Goal: Information Seeking & Learning: Learn about a topic

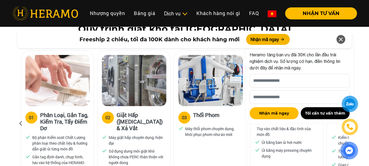
scroll to position [328, 0]
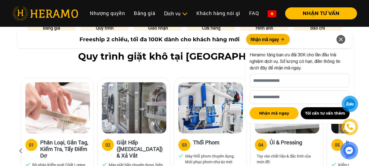
click at [343, 42] on icon at bounding box center [341, 39] width 7 height 10
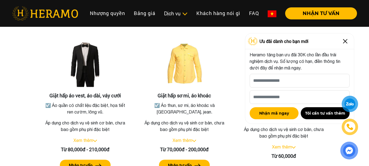
scroll to position [1038, 0]
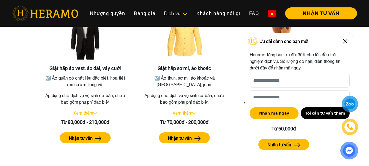
click at [346, 42] on img at bounding box center [345, 41] width 9 height 9
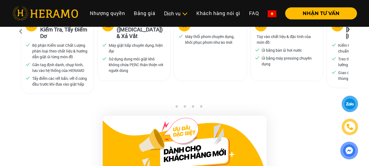
scroll to position [338, 0]
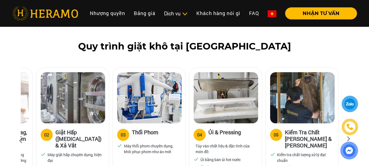
drag, startPoint x: 301, startPoint y: 99, endPoint x: 235, endPoint y: 99, distance: 65.8
click at [236, 99] on img at bounding box center [226, 97] width 64 height 51
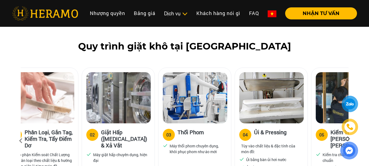
drag, startPoint x: 291, startPoint y: 96, endPoint x: 221, endPoint y: 102, distance: 70.7
click at [239, 102] on img at bounding box center [271, 97] width 64 height 51
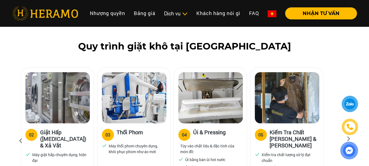
scroll to position [392, 0]
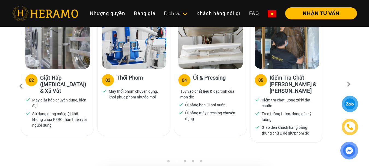
click at [225, 110] on p "Ủi bằng máy pressing chuyên dụng" at bounding box center [212, 115] width 55 height 11
click at [213, 48] on img at bounding box center [210, 42] width 64 height 51
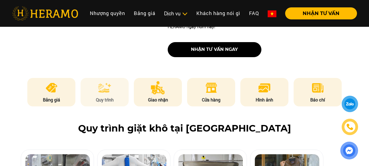
click at [100, 96] on p "Quy trình" at bounding box center [105, 99] width 48 height 7
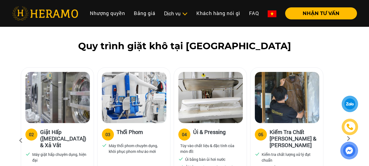
click at [141, 95] on img at bounding box center [134, 97] width 64 height 51
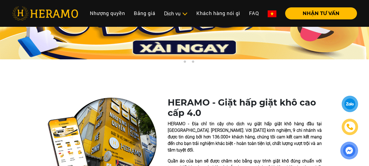
scroll to position [0, 0]
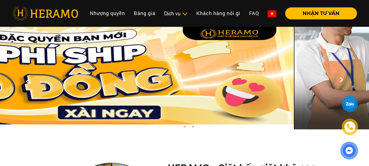
drag, startPoint x: 234, startPoint y: 85, endPoint x: 128, endPoint y: 90, distance: 105.5
click at [129, 90] on img at bounding box center [109, 75] width 369 height 97
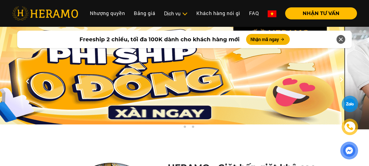
drag, startPoint x: 250, startPoint y: 89, endPoint x: 150, endPoint y: 91, distance: 100.2
click at [157, 91] on img at bounding box center [159, 75] width 369 height 97
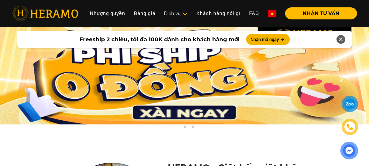
drag, startPoint x: 176, startPoint y: 90, endPoint x: 331, endPoint y: 90, distance: 155.4
click at [309, 90] on img at bounding box center [184, 75] width 369 height 97
